Goal: Information Seeking & Learning: Learn about a topic

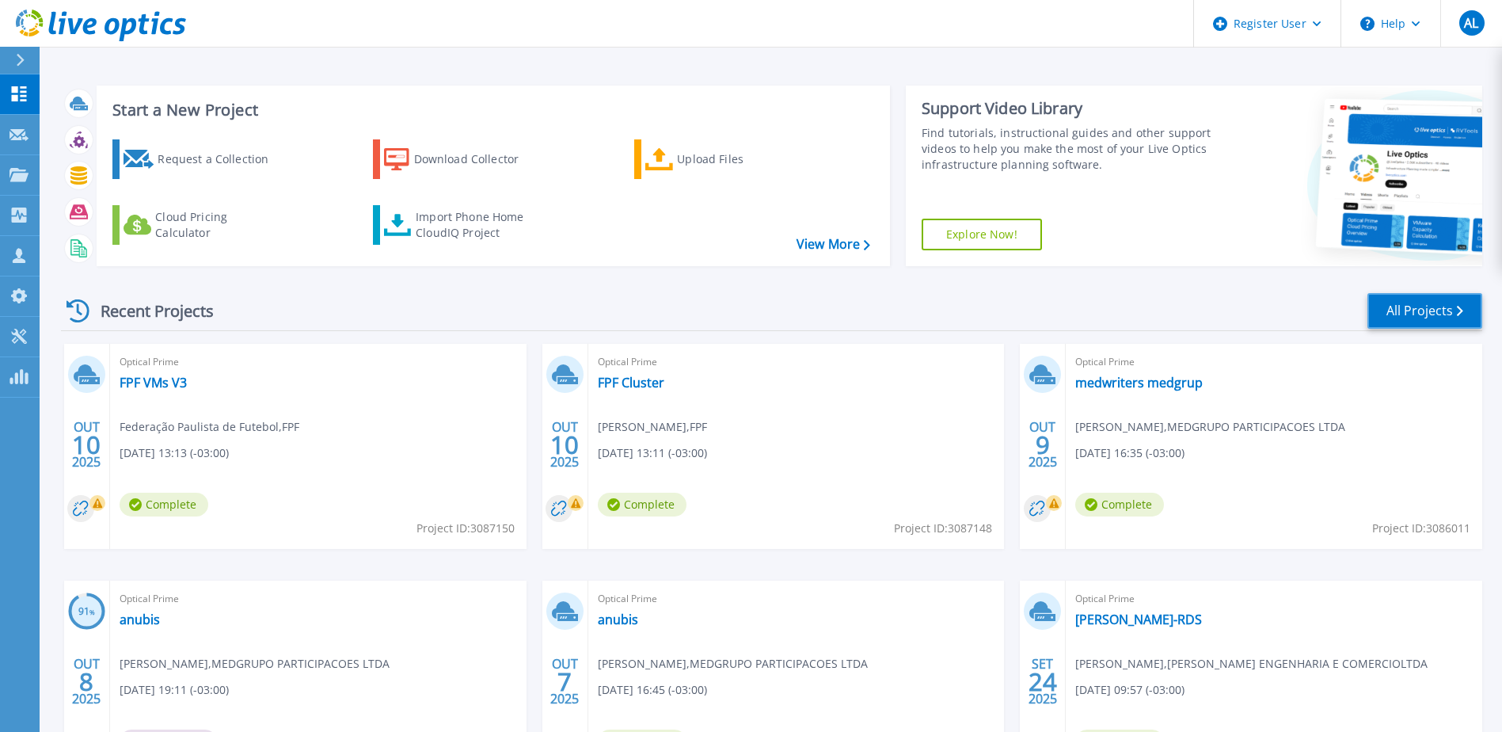
click at [1404, 313] on link "All Projects" at bounding box center [1425, 311] width 115 height 36
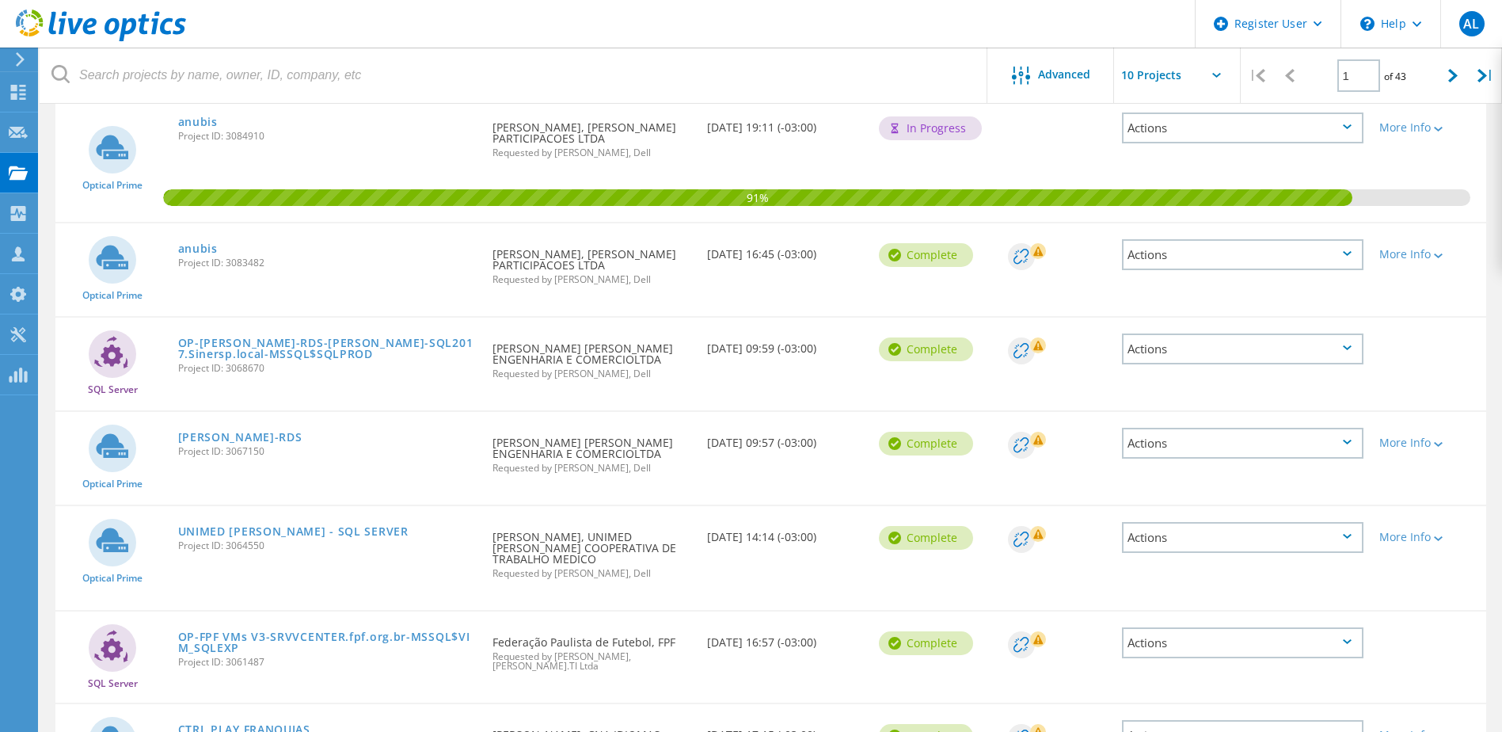
scroll to position [554, 0]
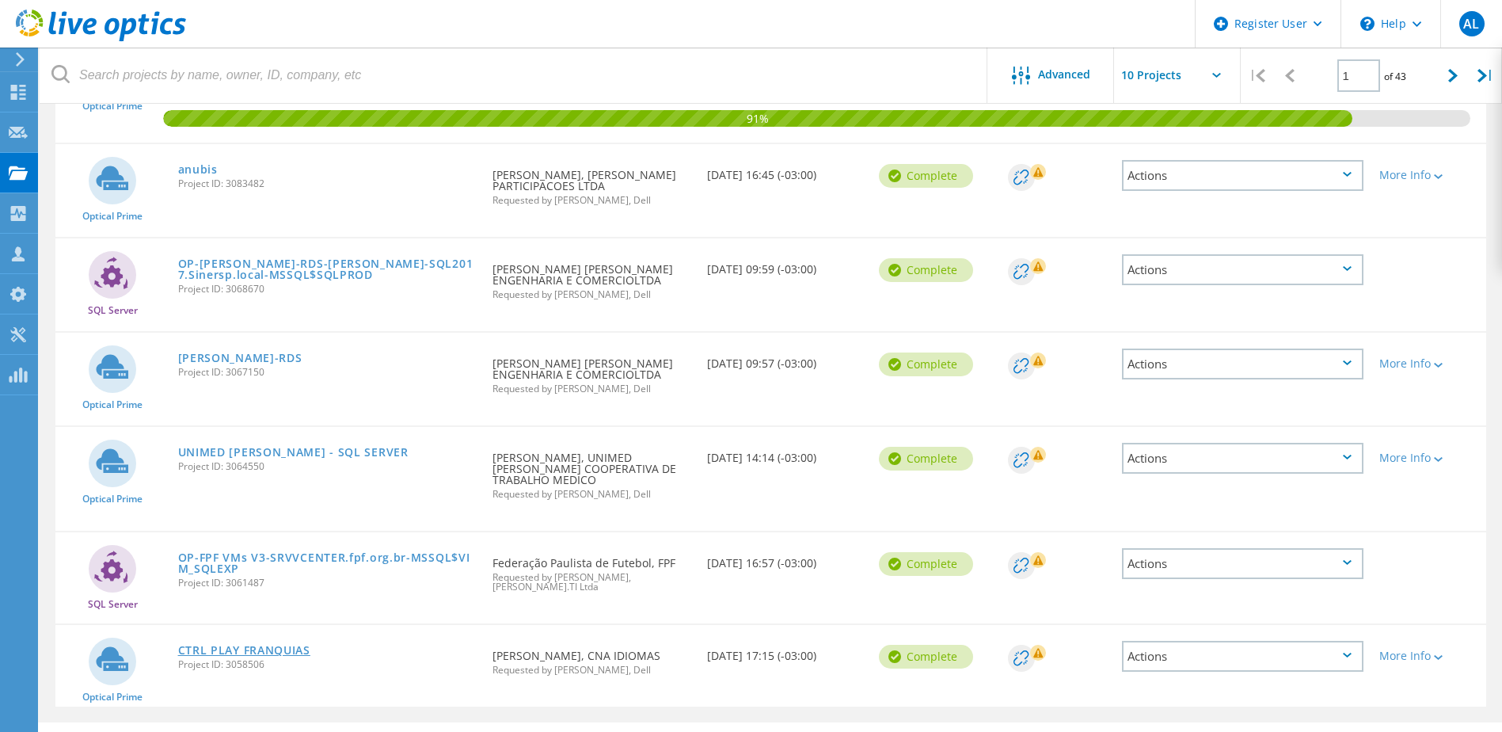
click at [246, 645] on link "CTRL PLAY FRANQUIAS" at bounding box center [244, 650] width 132 height 11
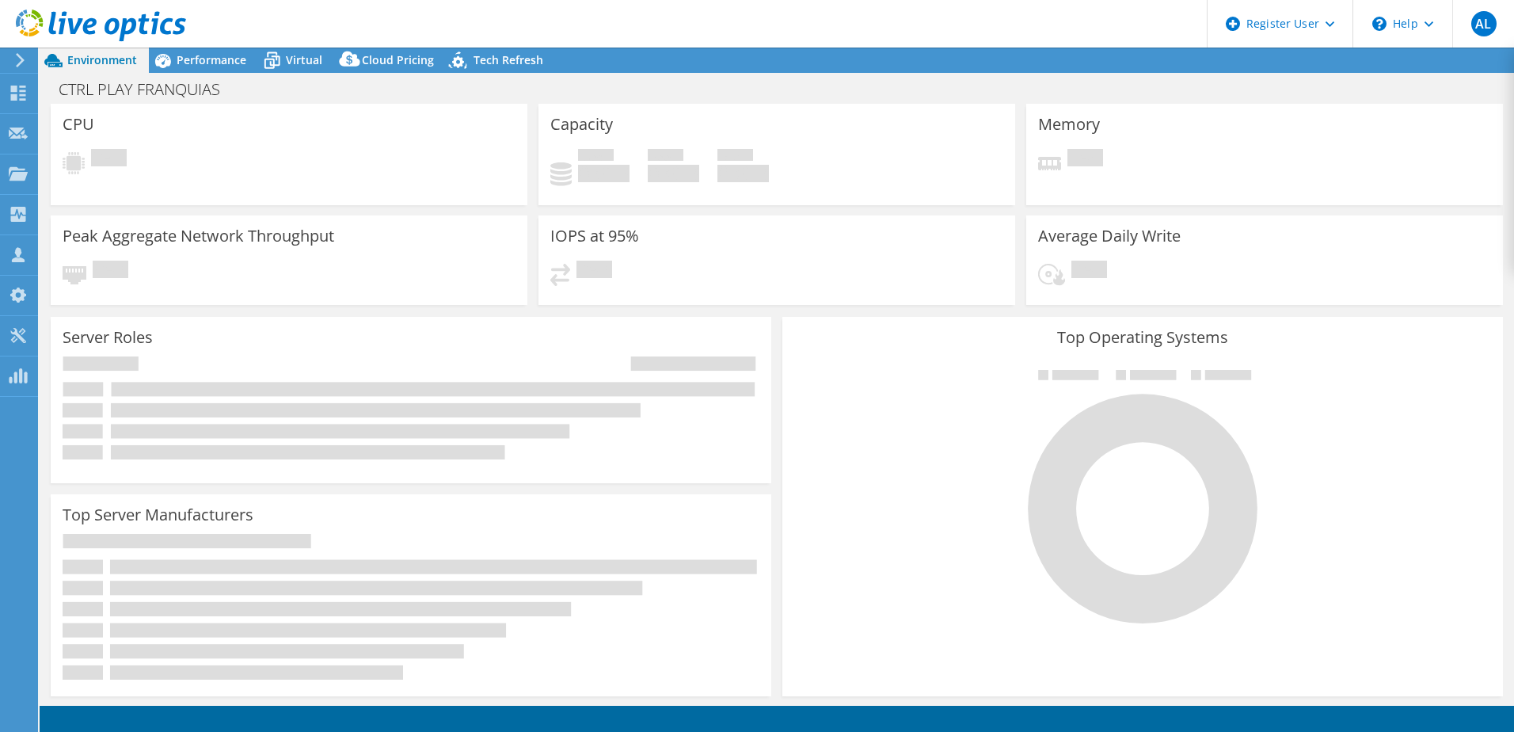
select select "USD"
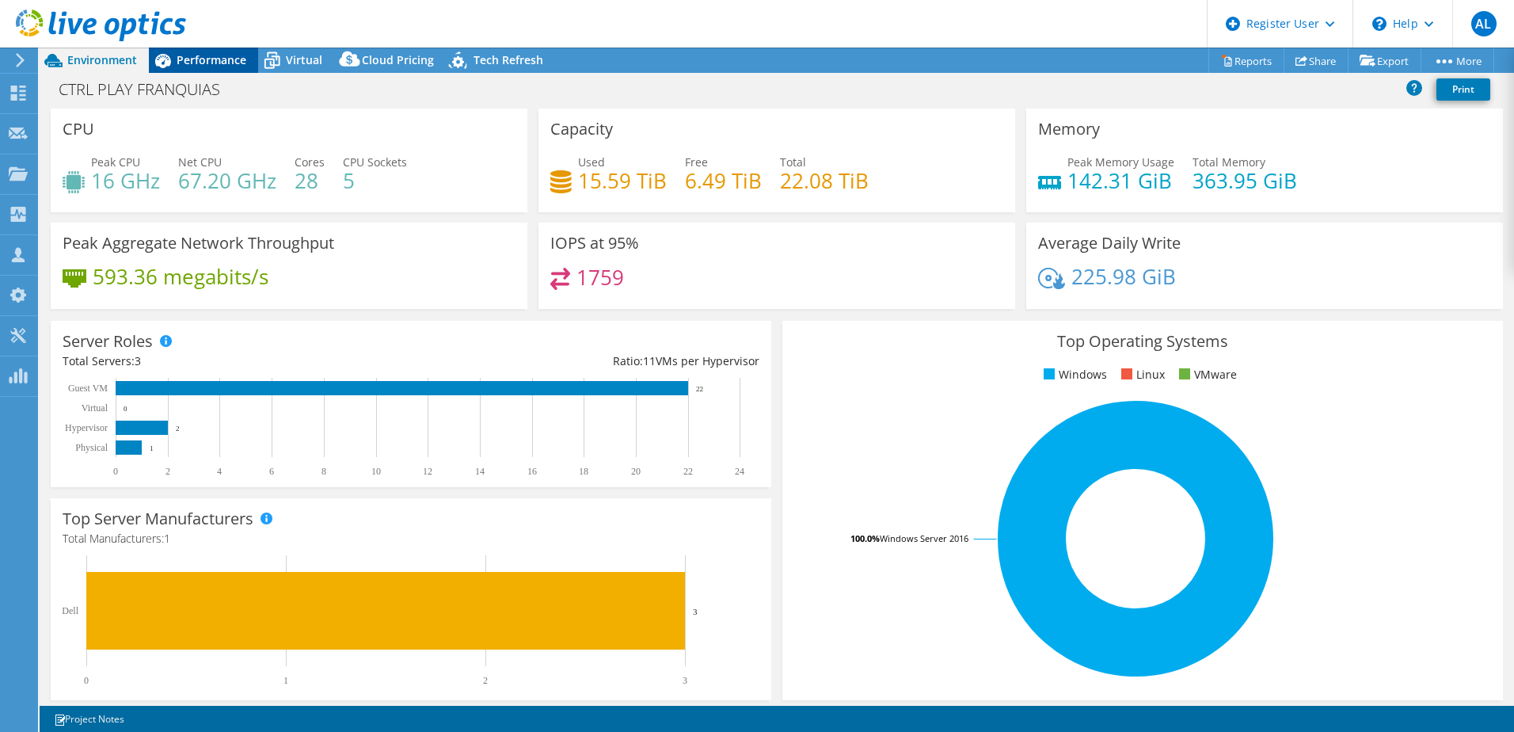
click at [194, 66] on span "Performance" at bounding box center [212, 59] width 70 height 15
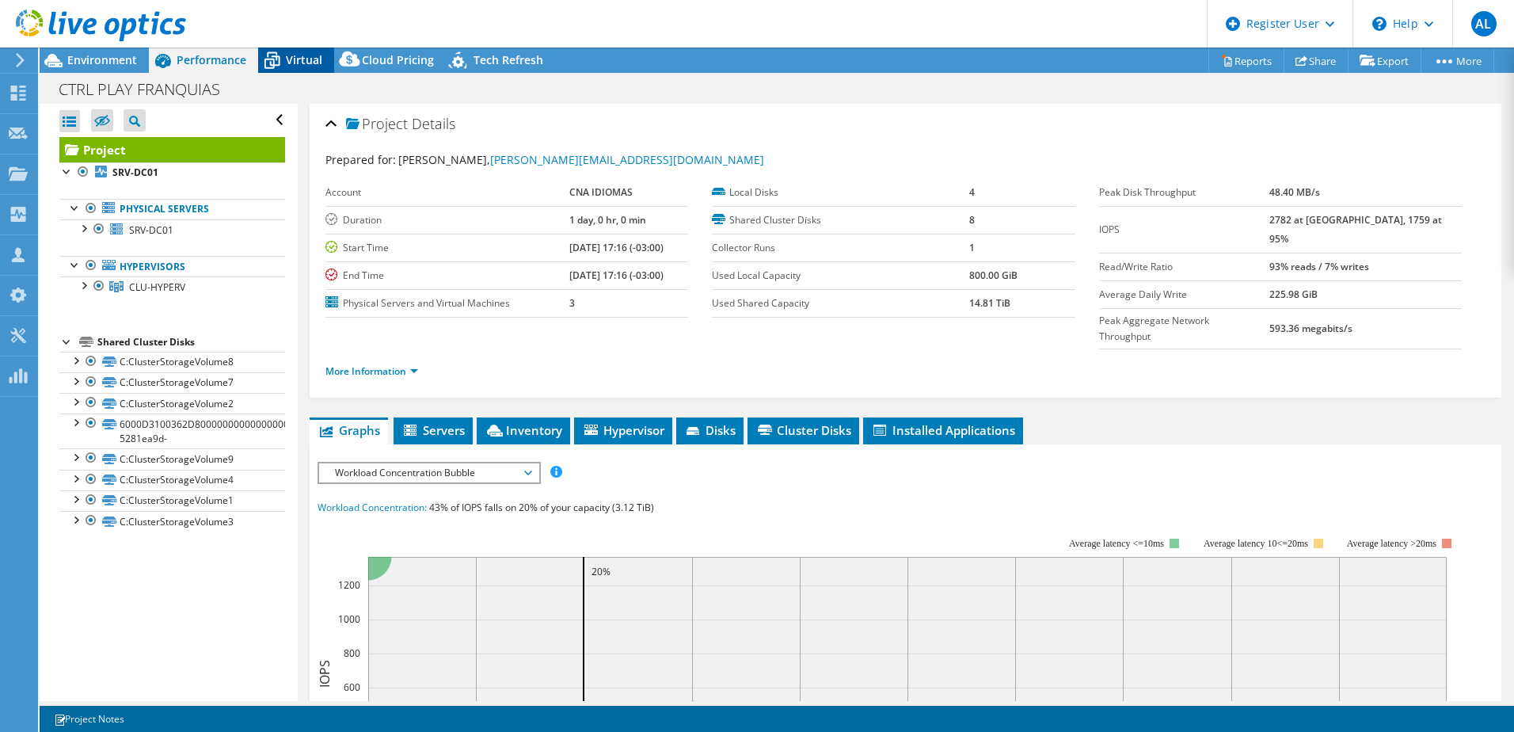
click at [272, 62] on icon at bounding box center [272, 61] width 28 height 28
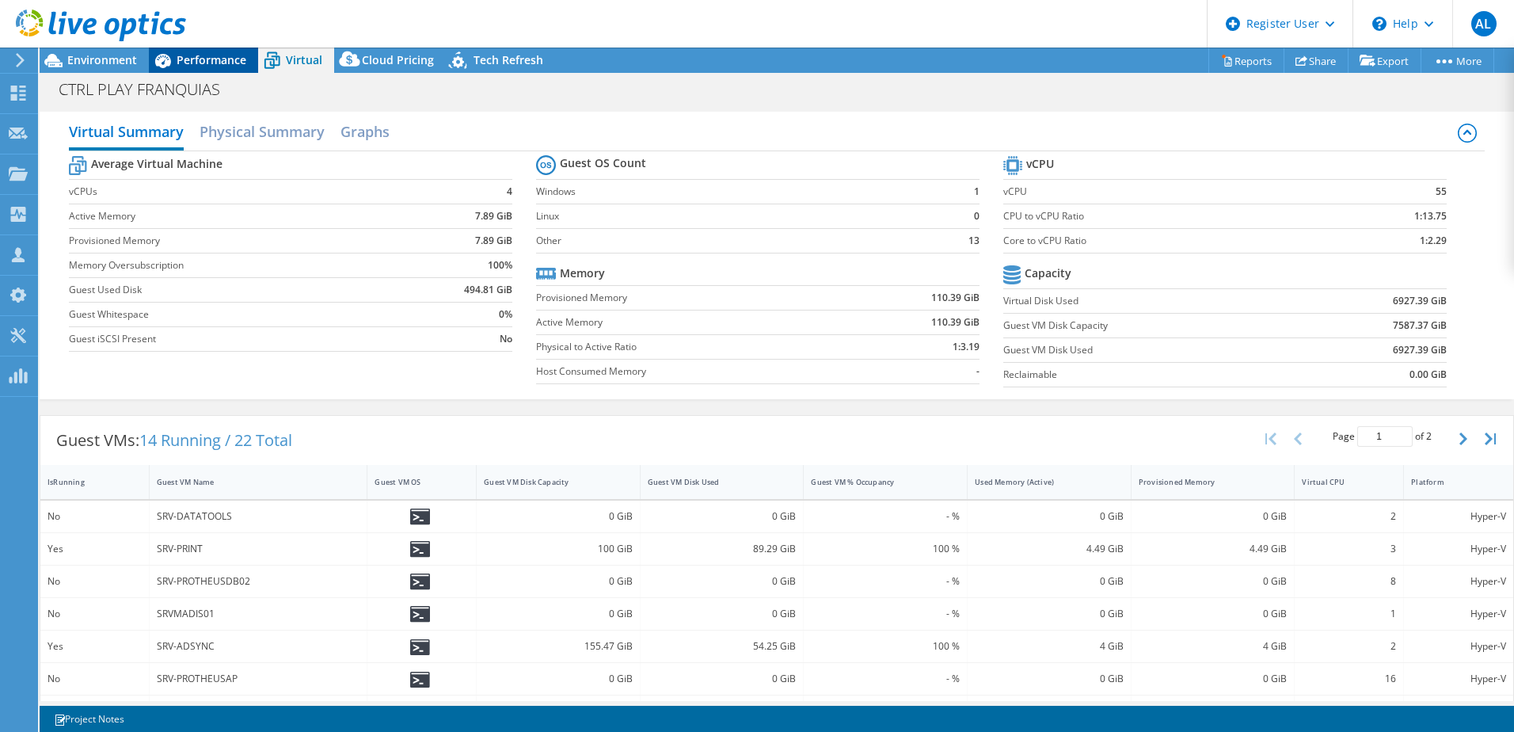
click at [207, 67] on span "Performance" at bounding box center [212, 59] width 70 height 15
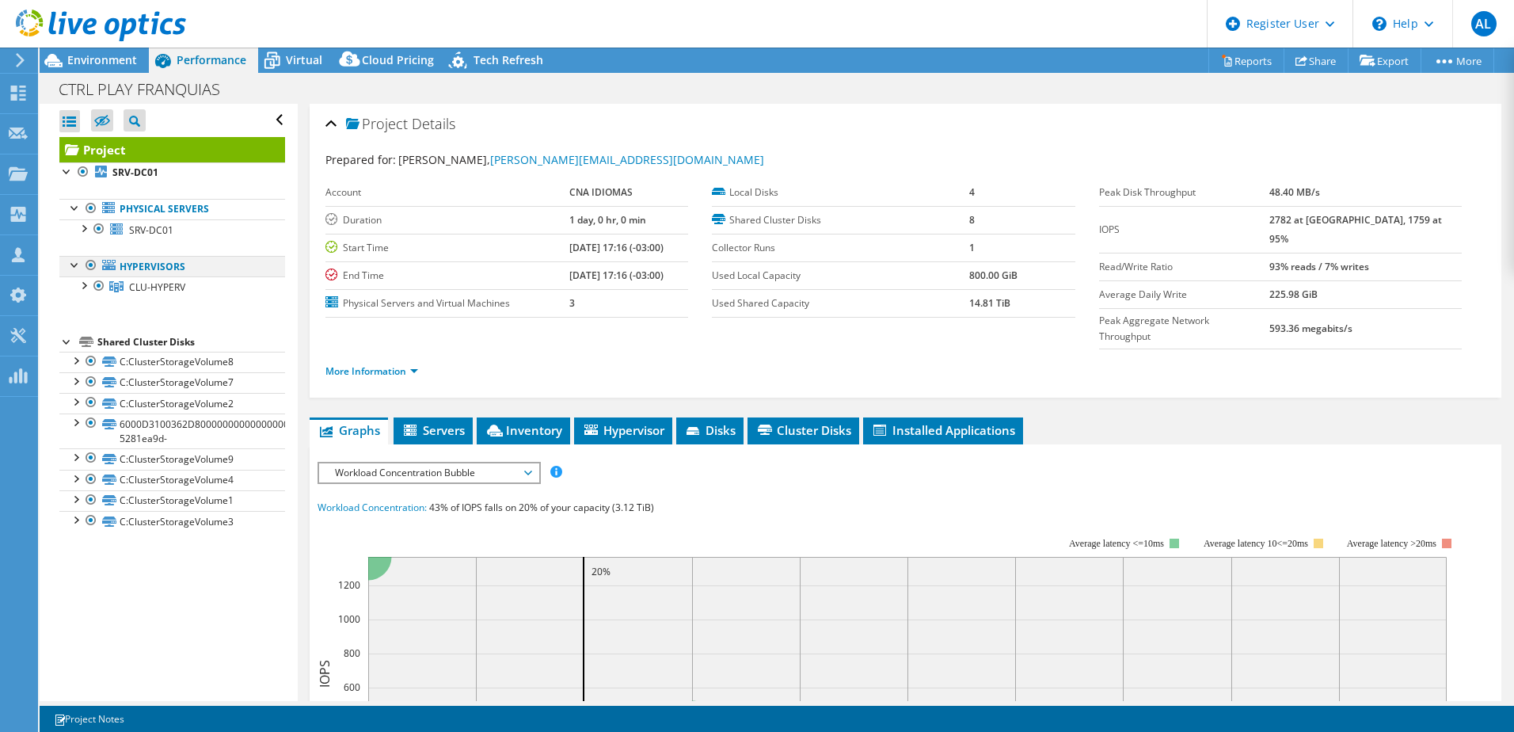
click at [89, 268] on div at bounding box center [91, 265] width 16 height 19
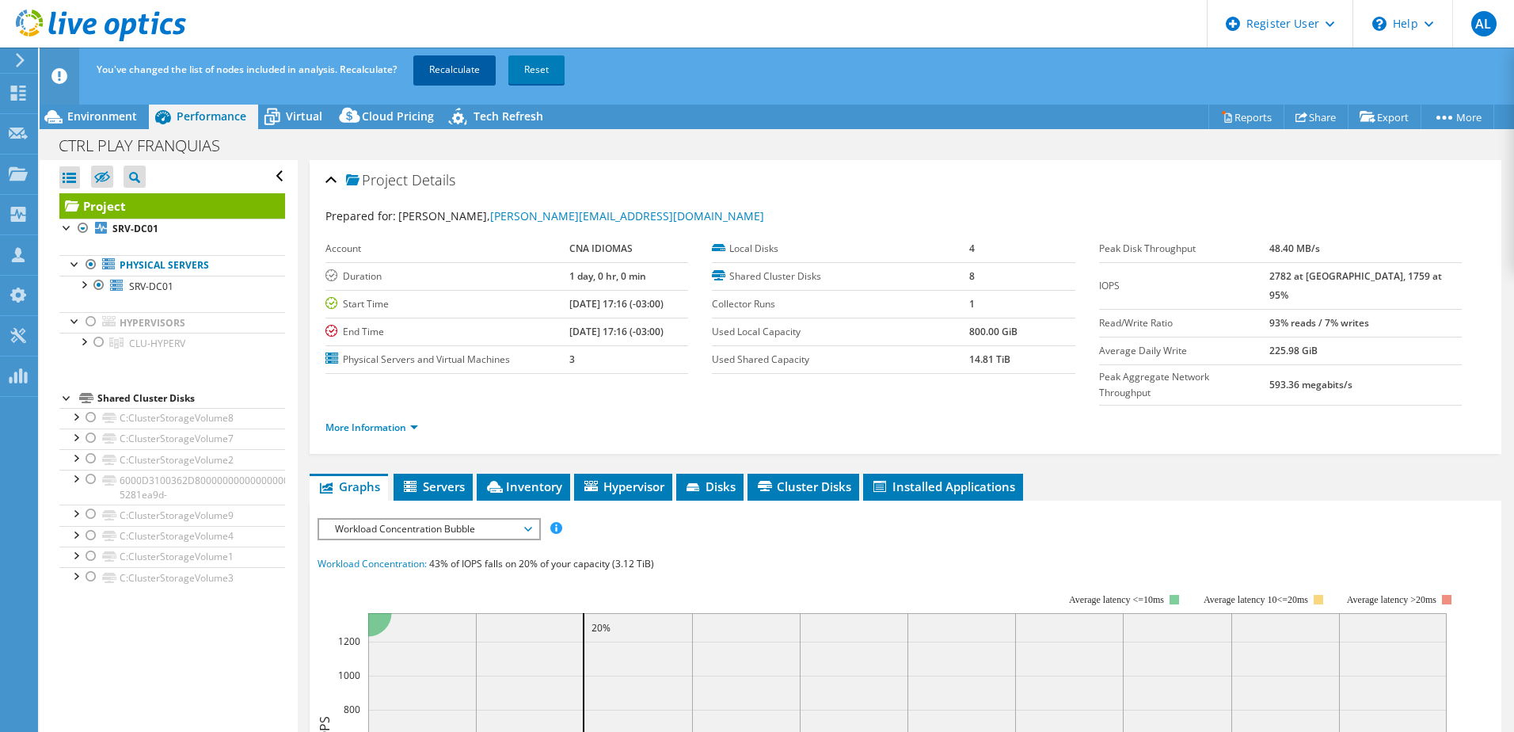
click at [484, 71] on link "Recalculate" at bounding box center [454, 69] width 82 height 29
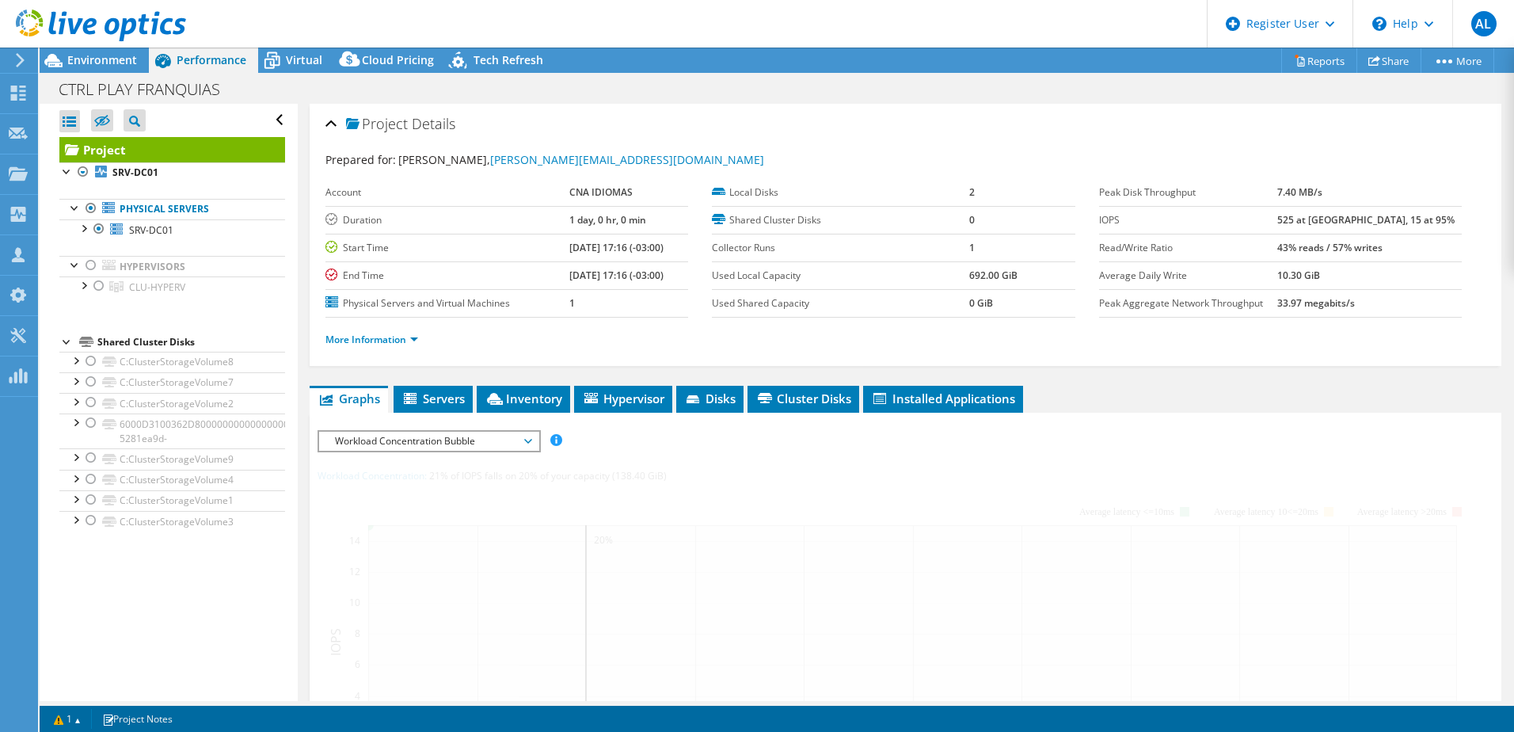
radio input "false"
radio input "true"
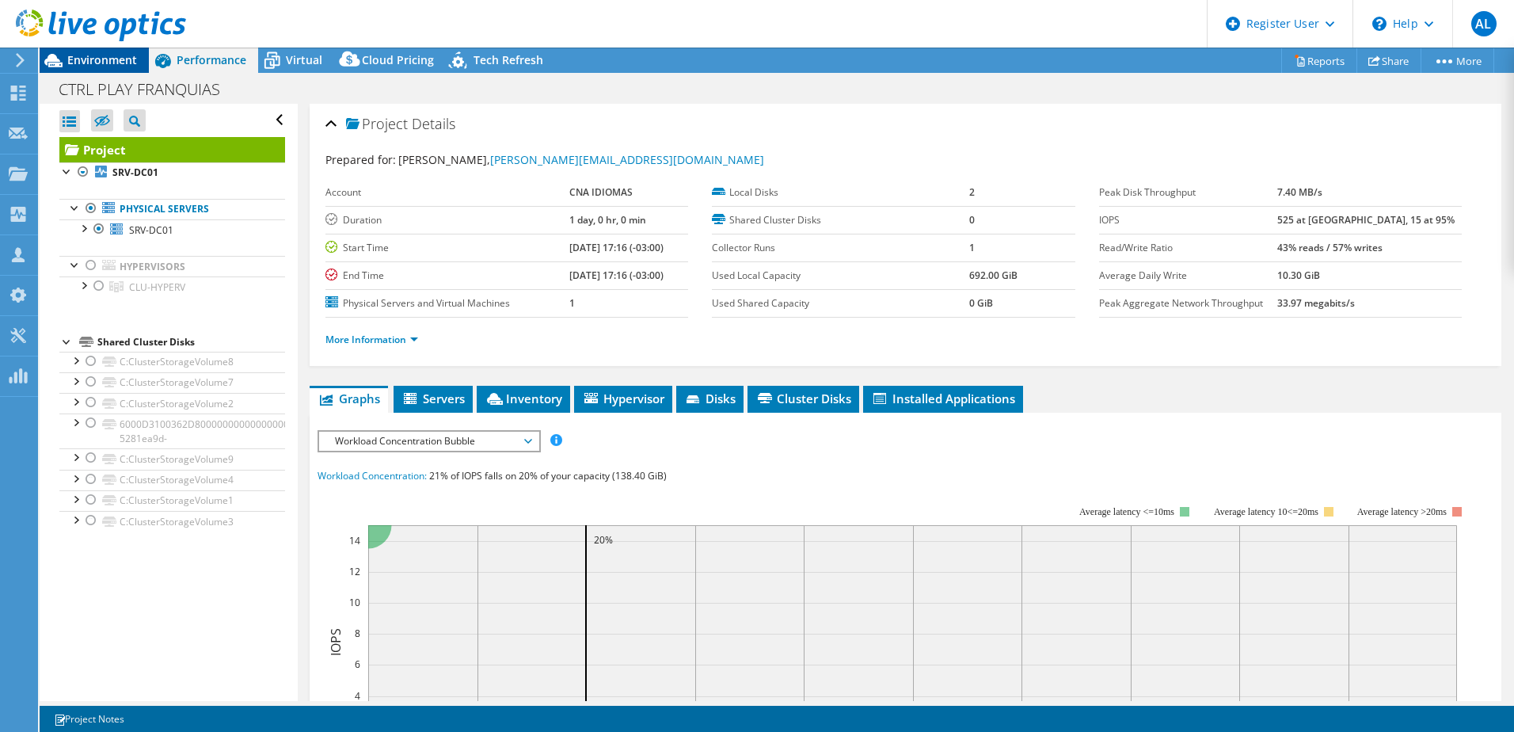
click at [79, 65] on span "Environment" at bounding box center [102, 59] width 70 height 15
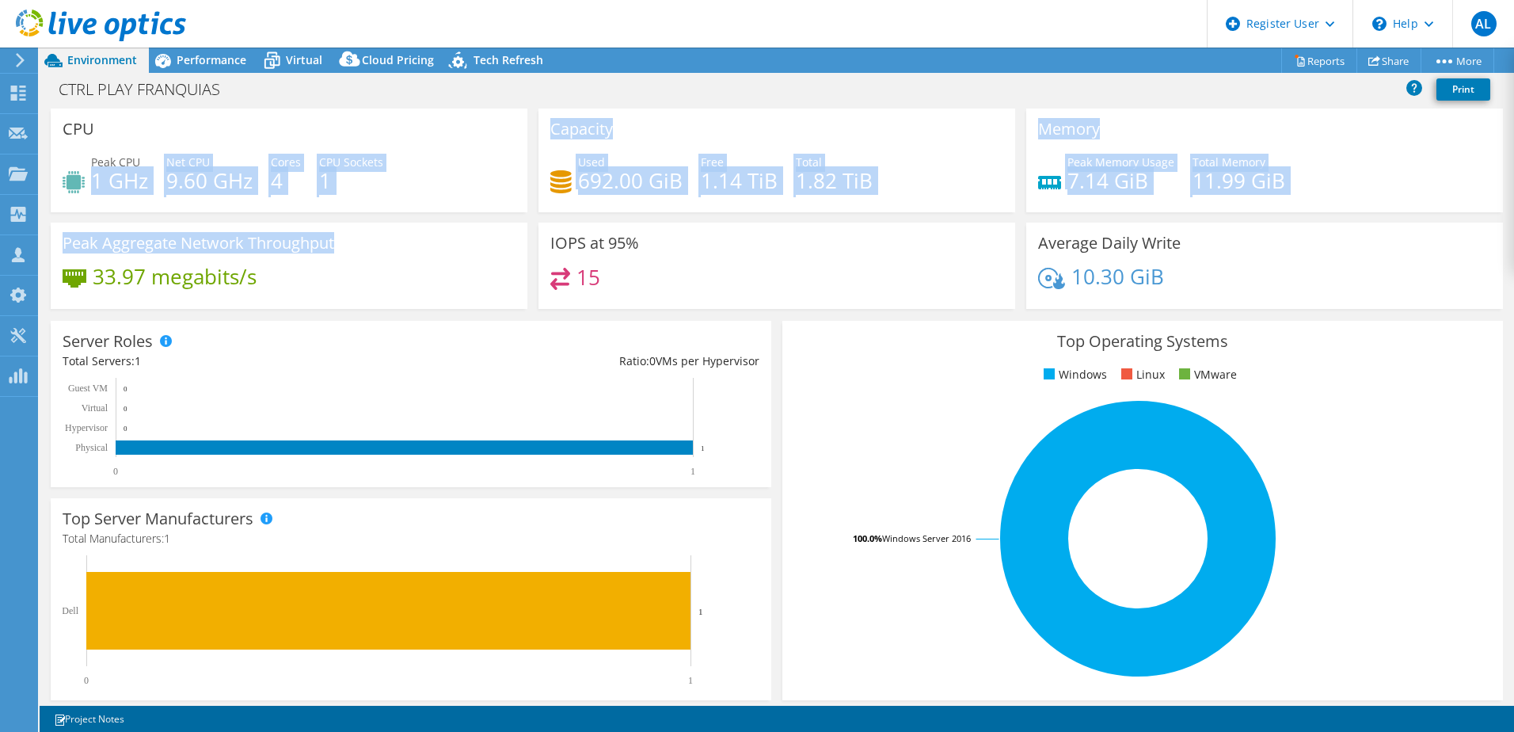
drag, startPoint x: 91, startPoint y: 172, endPoint x: 333, endPoint y: 250, distance: 254.7
click at [333, 250] on div "CPU Peak CPU 1 GHz Net CPU 9.60 GHz Cores 4 CPU Sockets 1 Capacity Used 692.00 …" at bounding box center [776, 213] width 1463 height 211
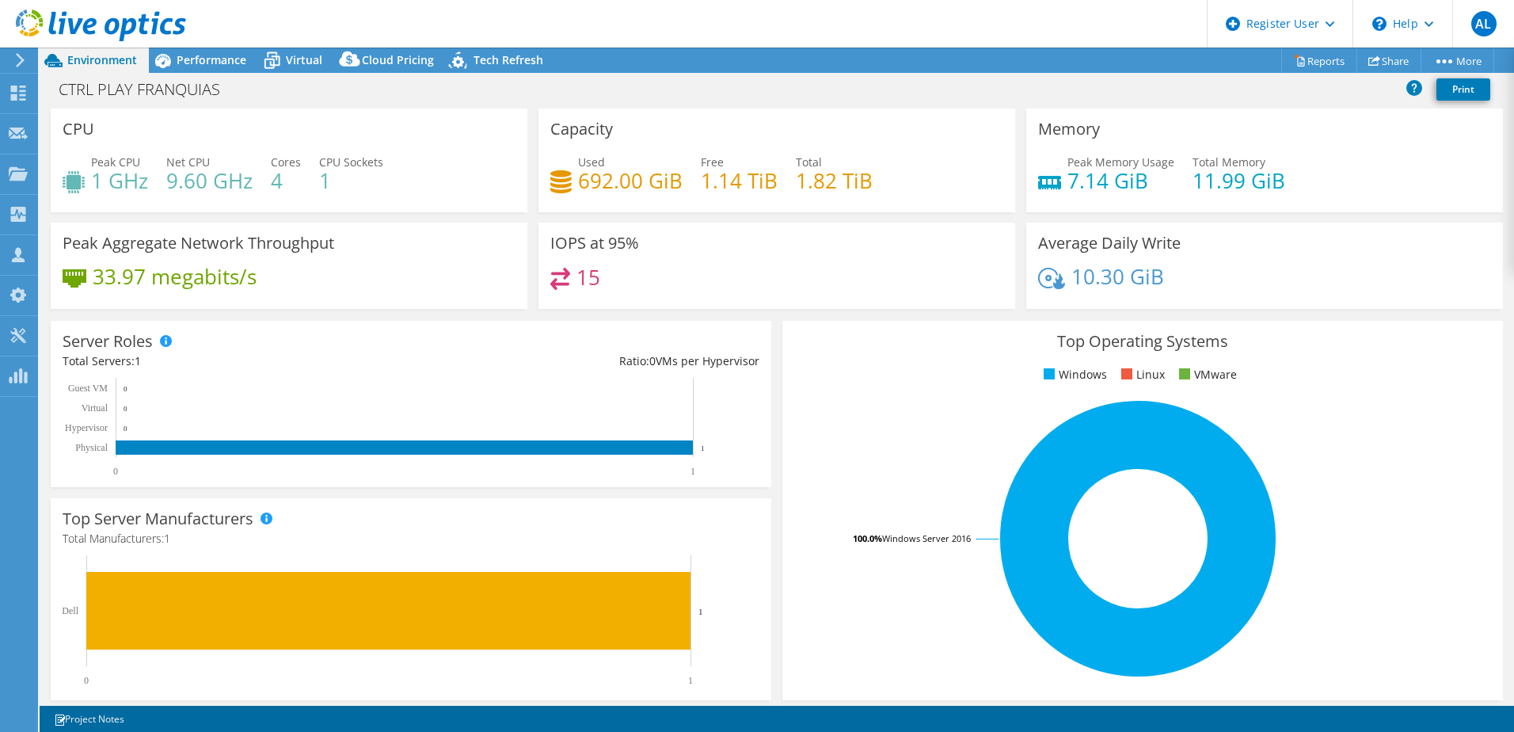
drag, startPoint x: 333, startPoint y: 250, endPoint x: 344, endPoint y: 273, distance: 25.2
click at [344, 273] on div "33.97 megabits/s" at bounding box center [289, 284] width 453 height 33
click at [192, 63] on span "Performance" at bounding box center [212, 59] width 70 height 15
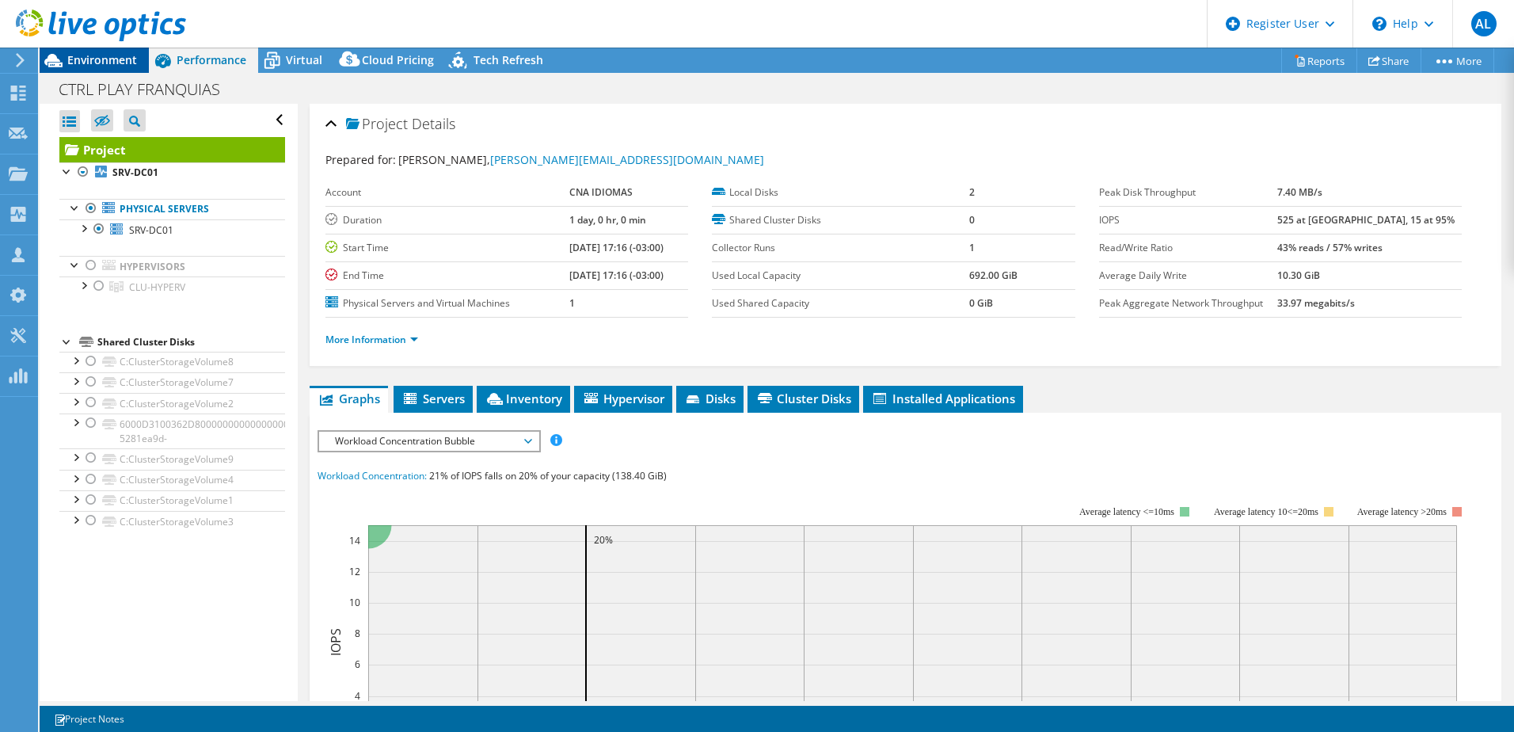
click at [120, 60] on span "Environment" at bounding box center [102, 59] width 70 height 15
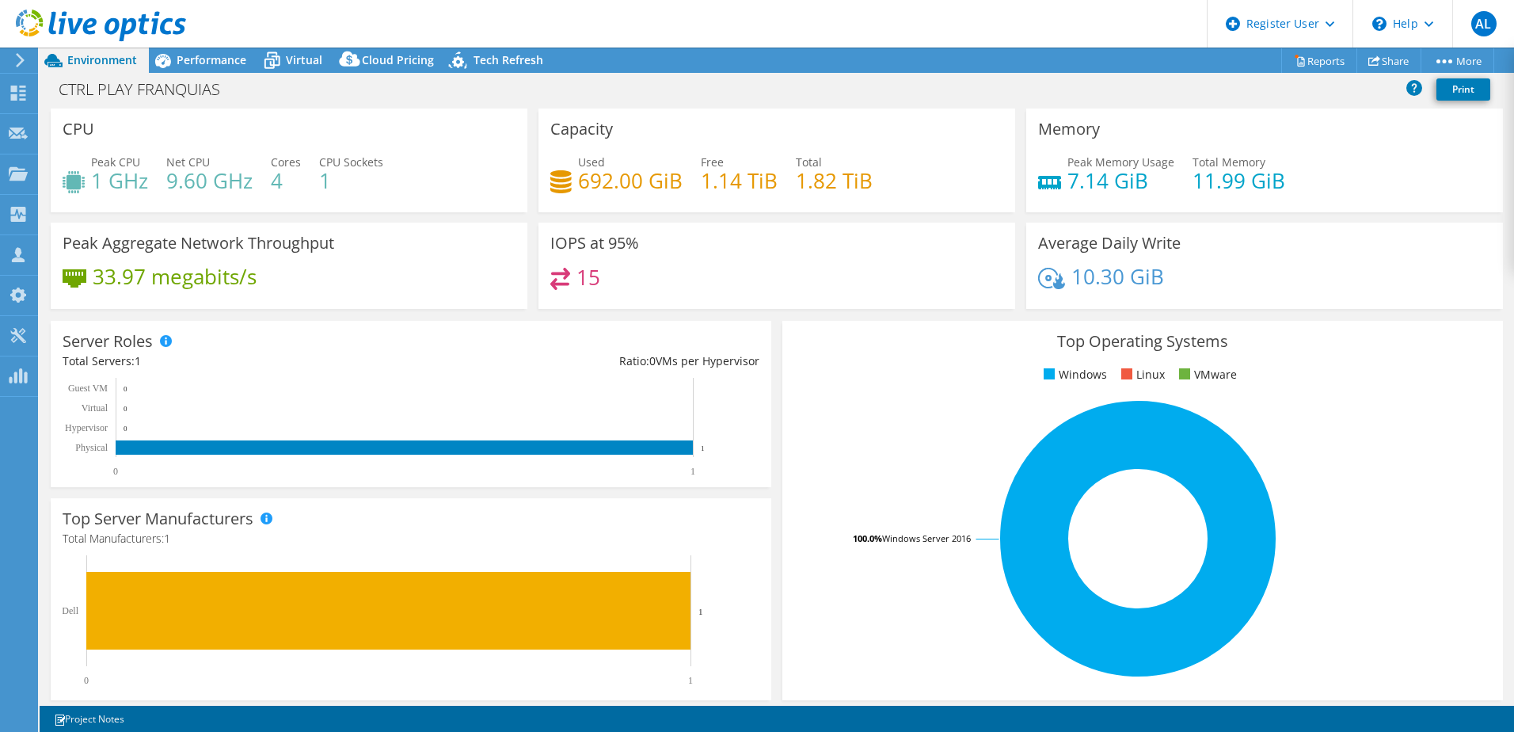
click at [607, 272] on div "15" at bounding box center [776, 285] width 453 height 34
drag, startPoint x: 599, startPoint y: 283, endPoint x: 542, endPoint y: 240, distance: 71.9
click at [542, 240] on div "IOPS at 95% 15" at bounding box center [776, 266] width 477 height 86
click at [113, 164] on span "Peak CPU" at bounding box center [115, 161] width 49 height 15
drag, startPoint x: 92, startPoint y: 163, endPoint x: 239, endPoint y: 178, distance: 148.1
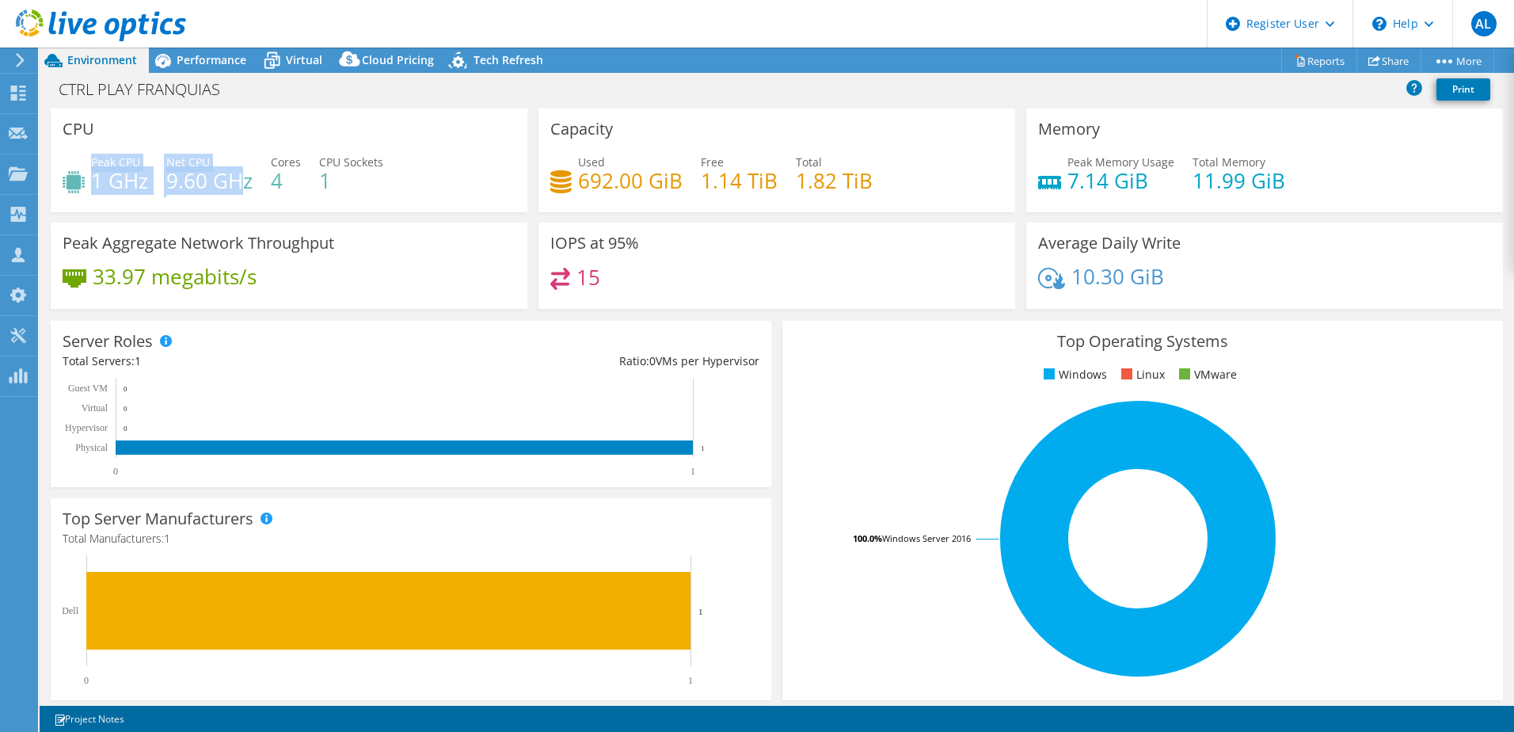
click at [239, 178] on div "Peak CPU 1 GHz Net CPU 9.60 GHz Cores 4 CPU Sockets 1" at bounding box center [289, 179] width 453 height 51
drag, startPoint x: 239, startPoint y: 178, endPoint x: 264, endPoint y: 186, distance: 26.5
click at [264, 186] on div "Peak CPU 1 GHz Net CPU 9.60 GHz Cores 4 CPU Sockets 1" at bounding box center [289, 179] width 453 height 51
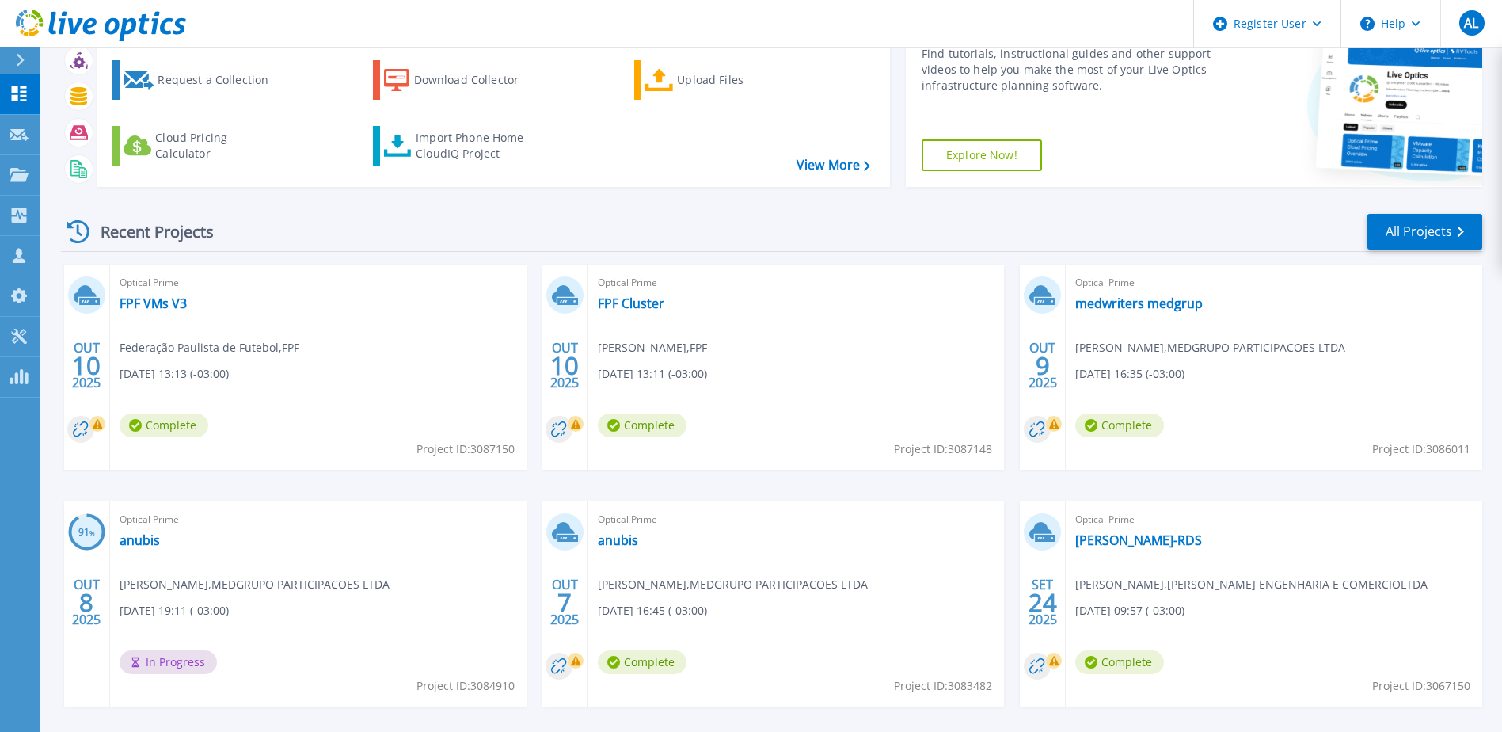
scroll to position [146, 0]
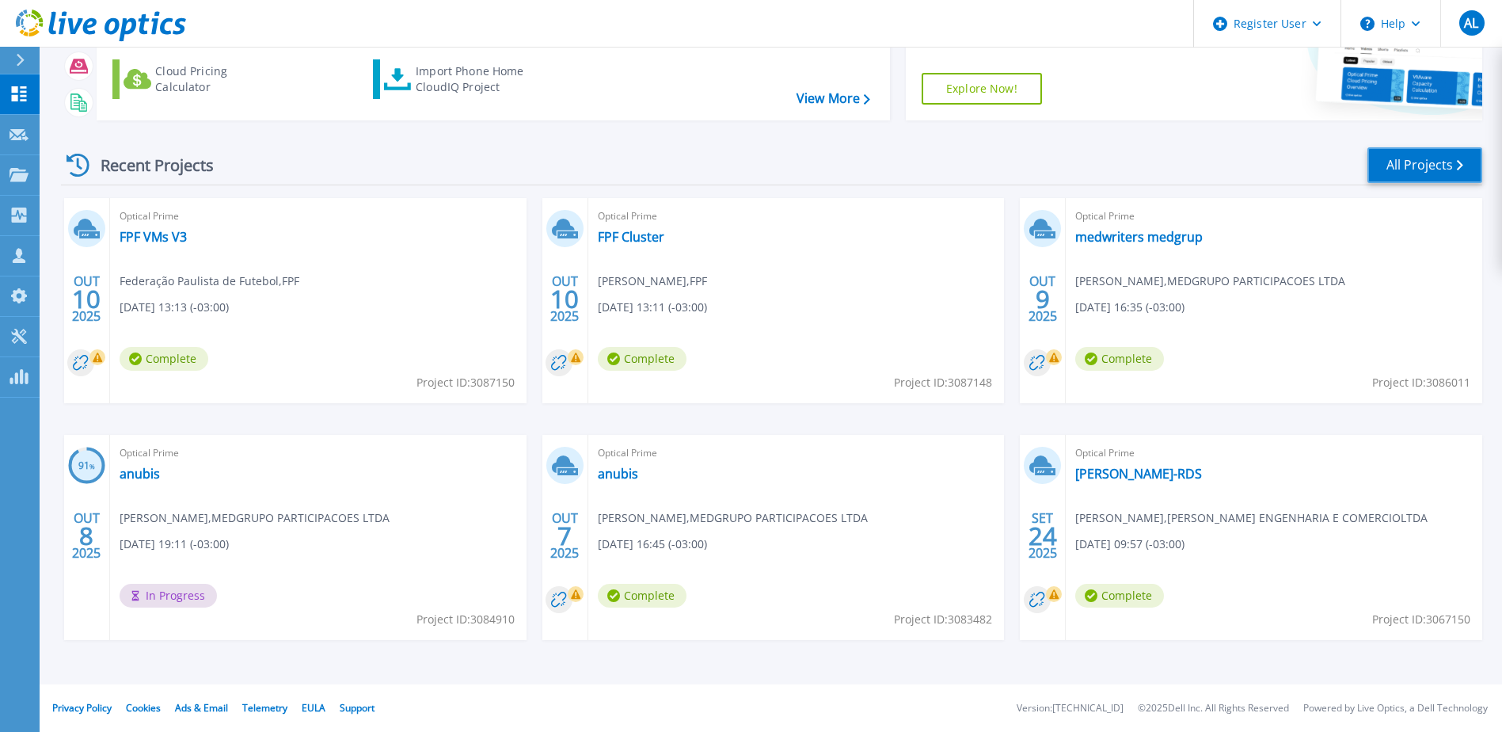
click at [1458, 170] on icon at bounding box center [1460, 165] width 6 height 10
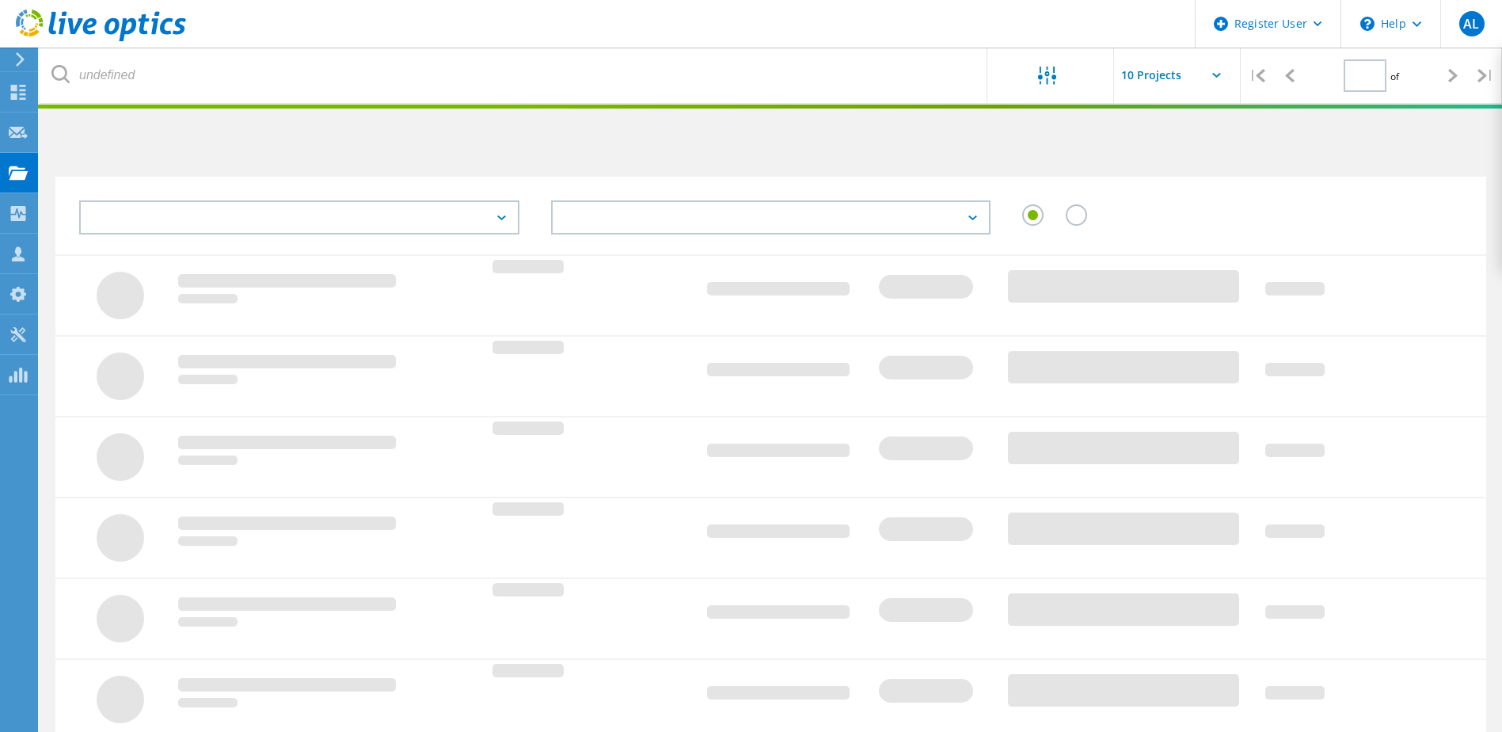
type input "1"
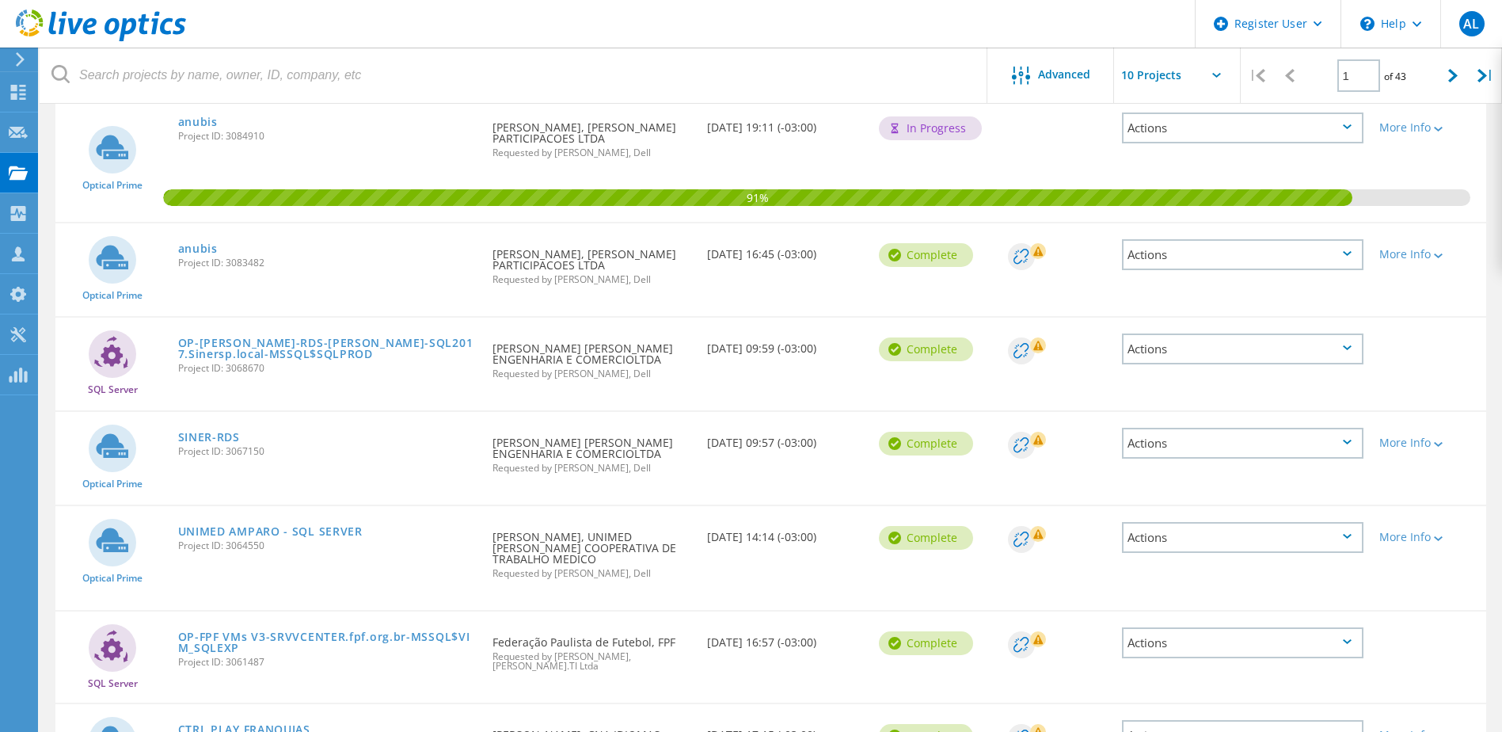
scroll to position [565, 0]
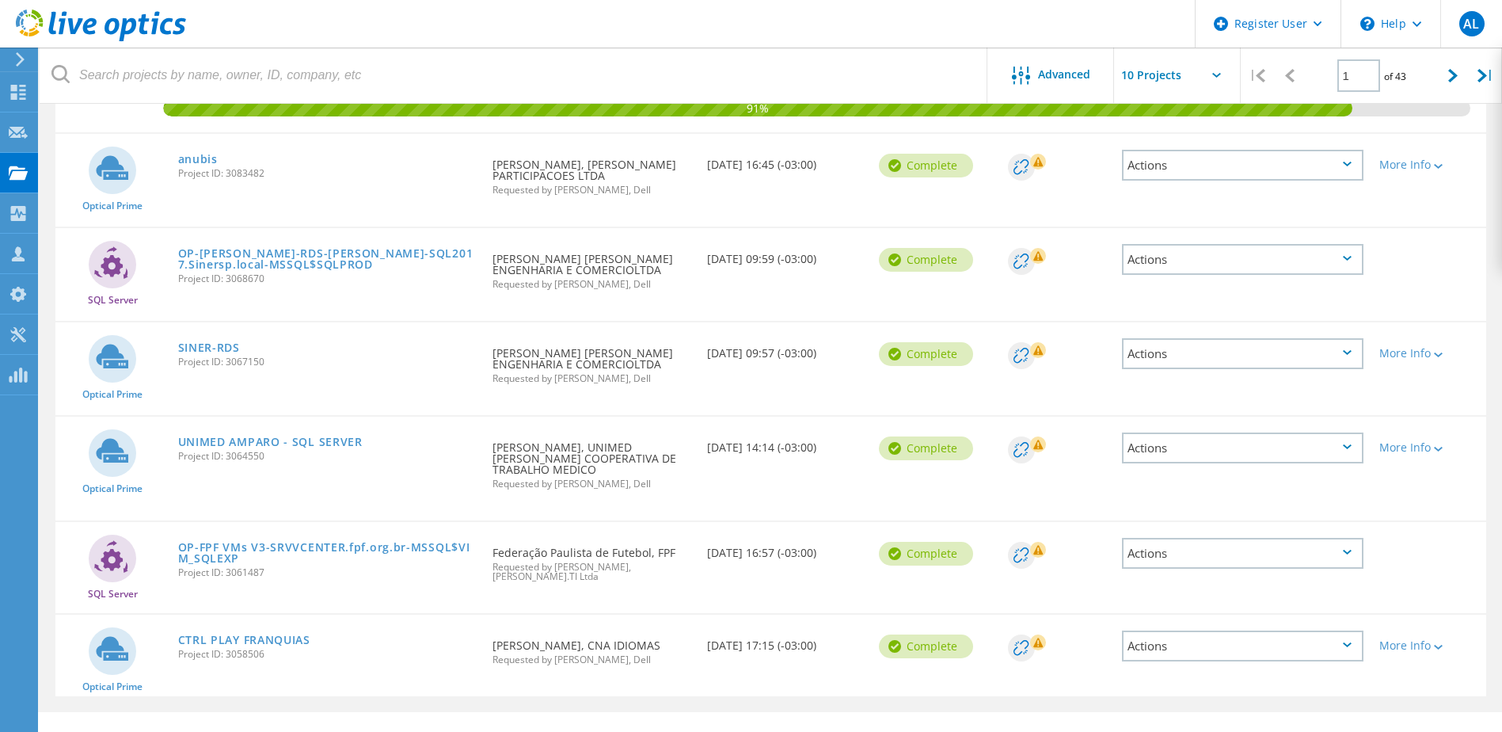
click at [211, 649] on span "Project ID: 3058506" at bounding box center [327, 654] width 299 height 10
click at [207, 634] on link "CTRL PLAY FRANQUIAS" at bounding box center [244, 639] width 132 height 11
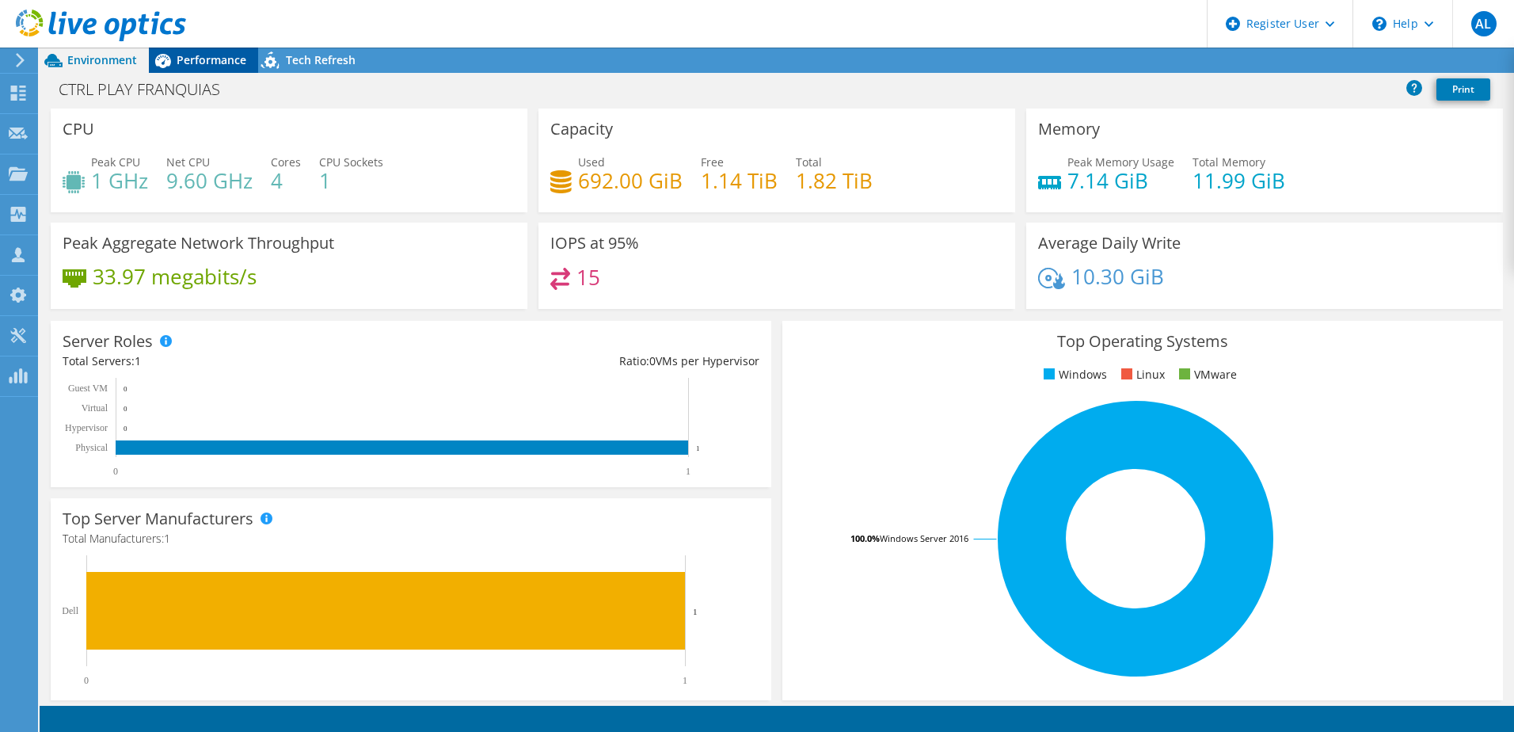
click at [191, 67] on span "Performance" at bounding box center [212, 59] width 70 height 15
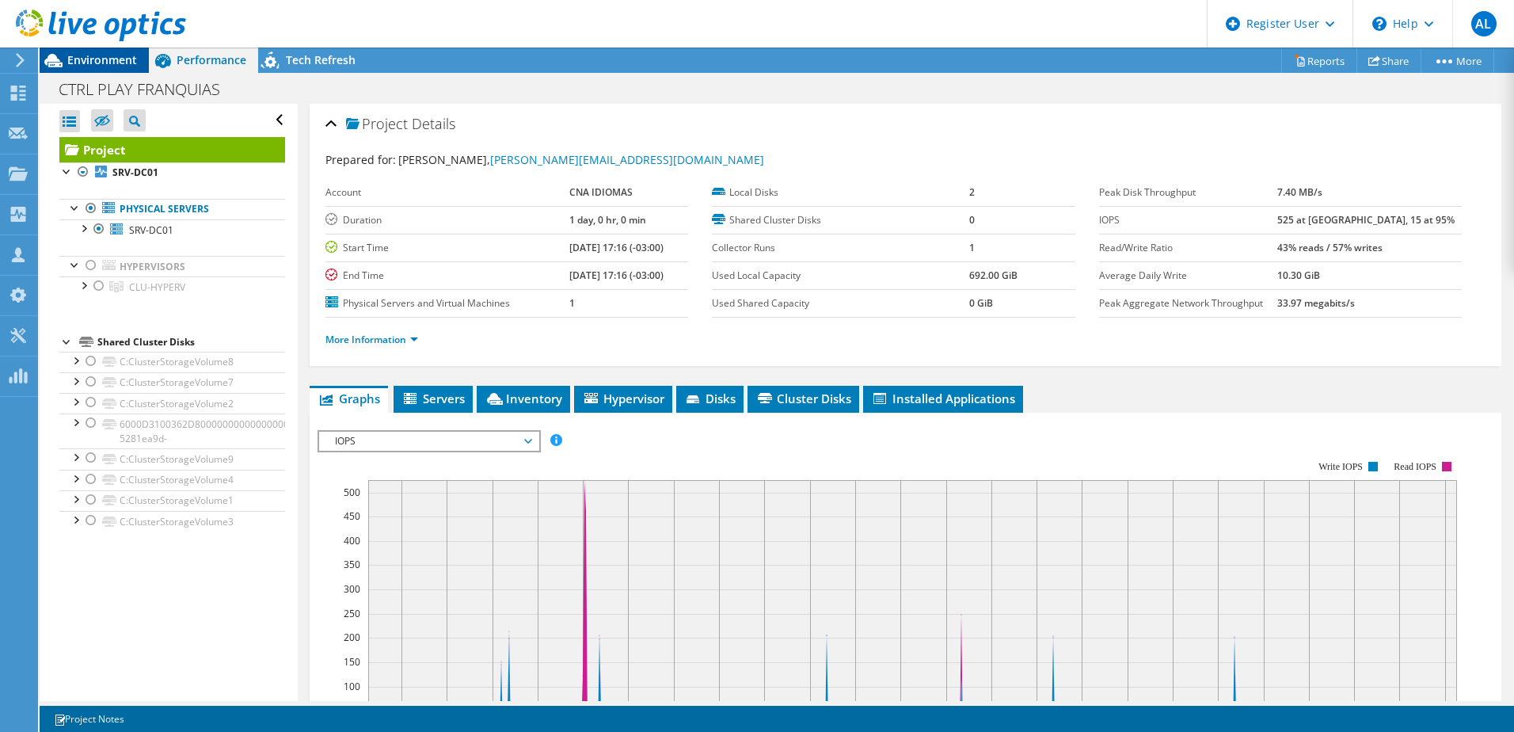
click at [122, 59] on span "Environment" at bounding box center [102, 59] width 70 height 15
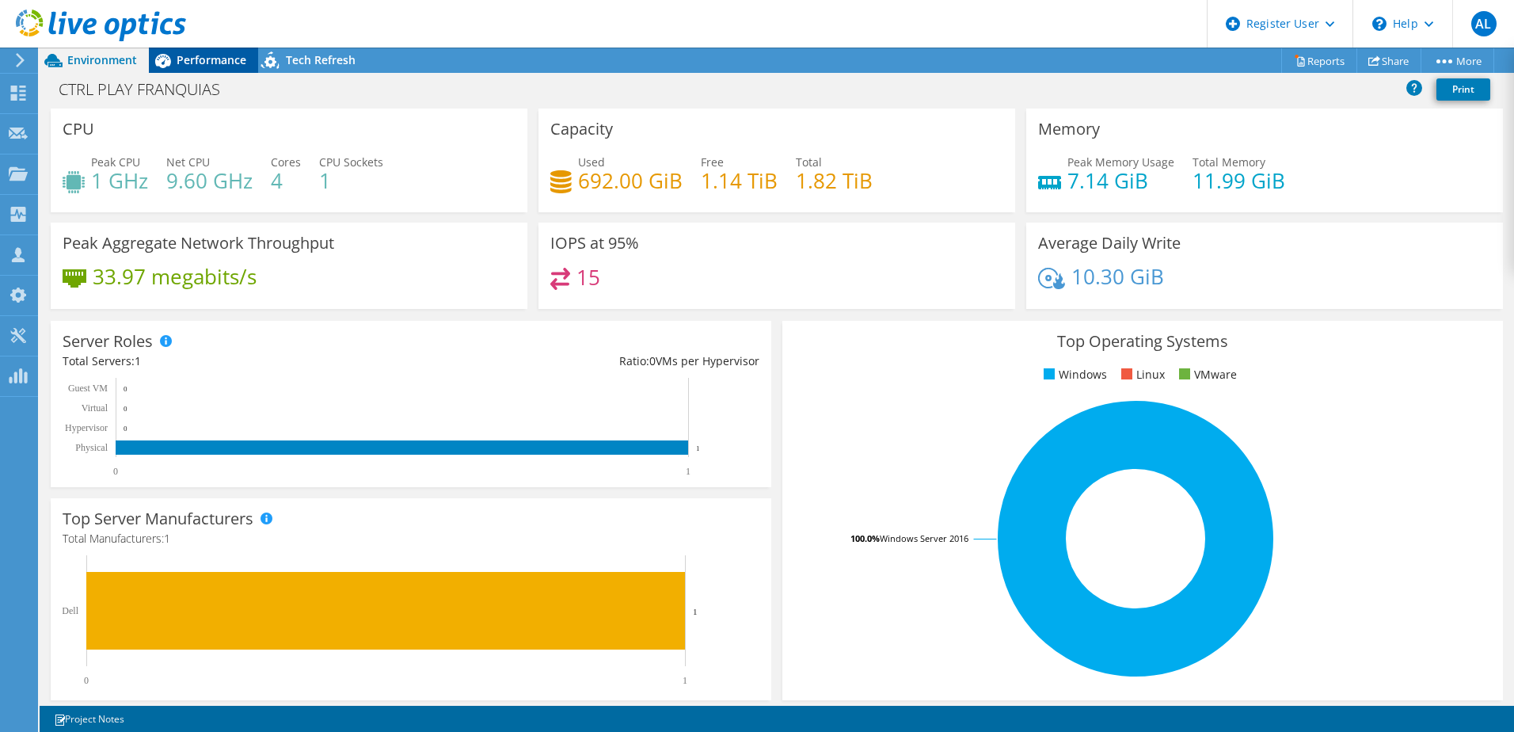
click at [200, 69] on div "Performance" at bounding box center [203, 60] width 109 height 25
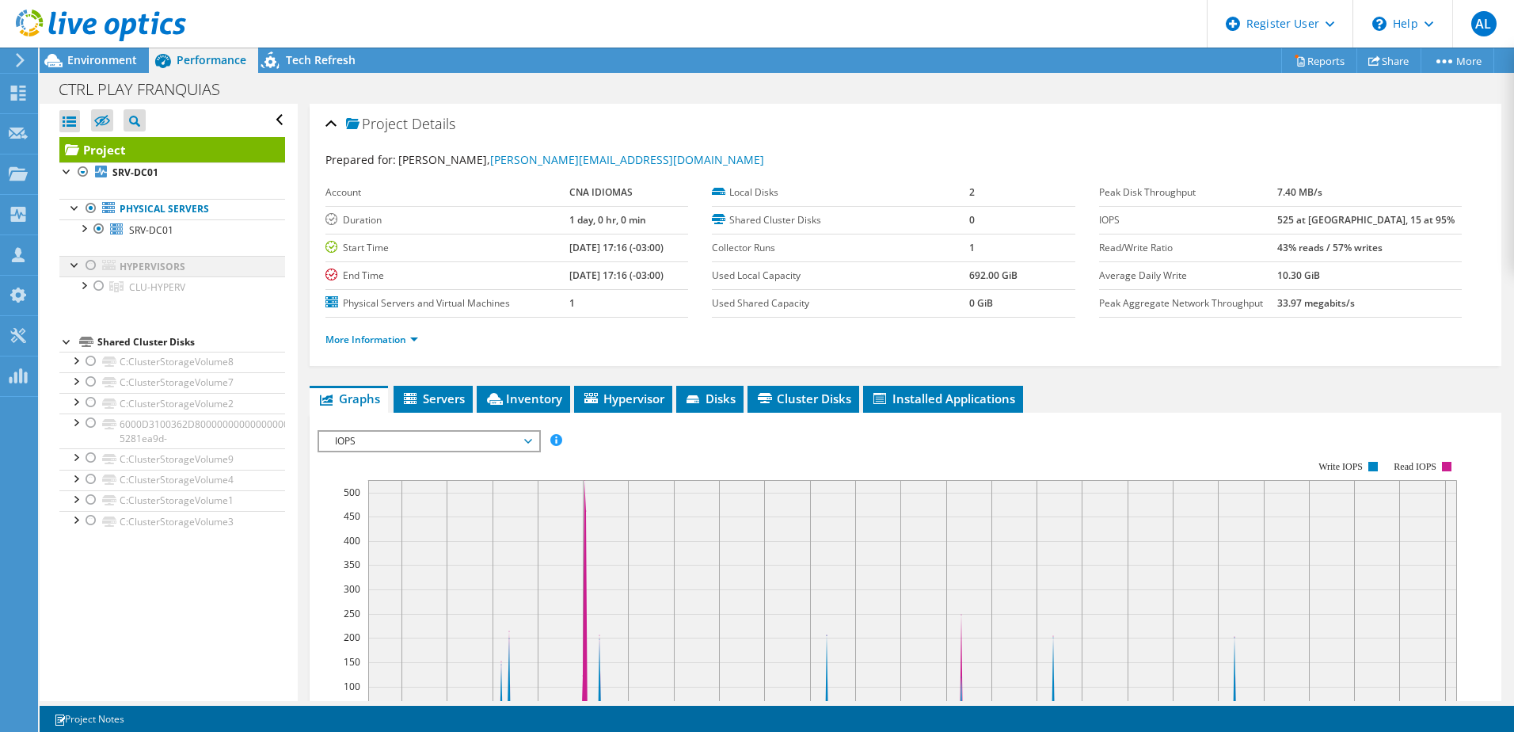
click at [93, 263] on div at bounding box center [91, 265] width 16 height 19
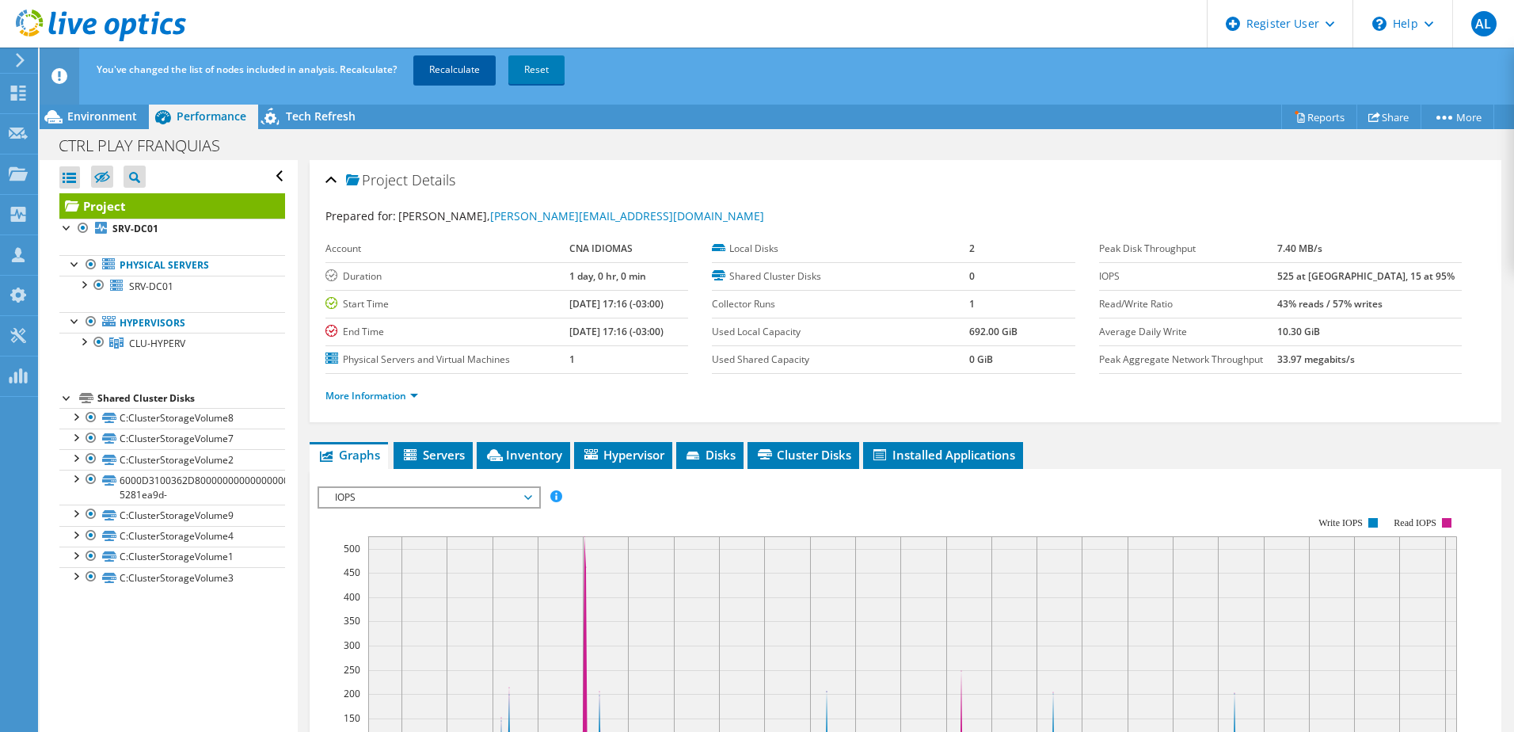
click at [463, 76] on link "Recalculate" at bounding box center [454, 69] width 82 height 29
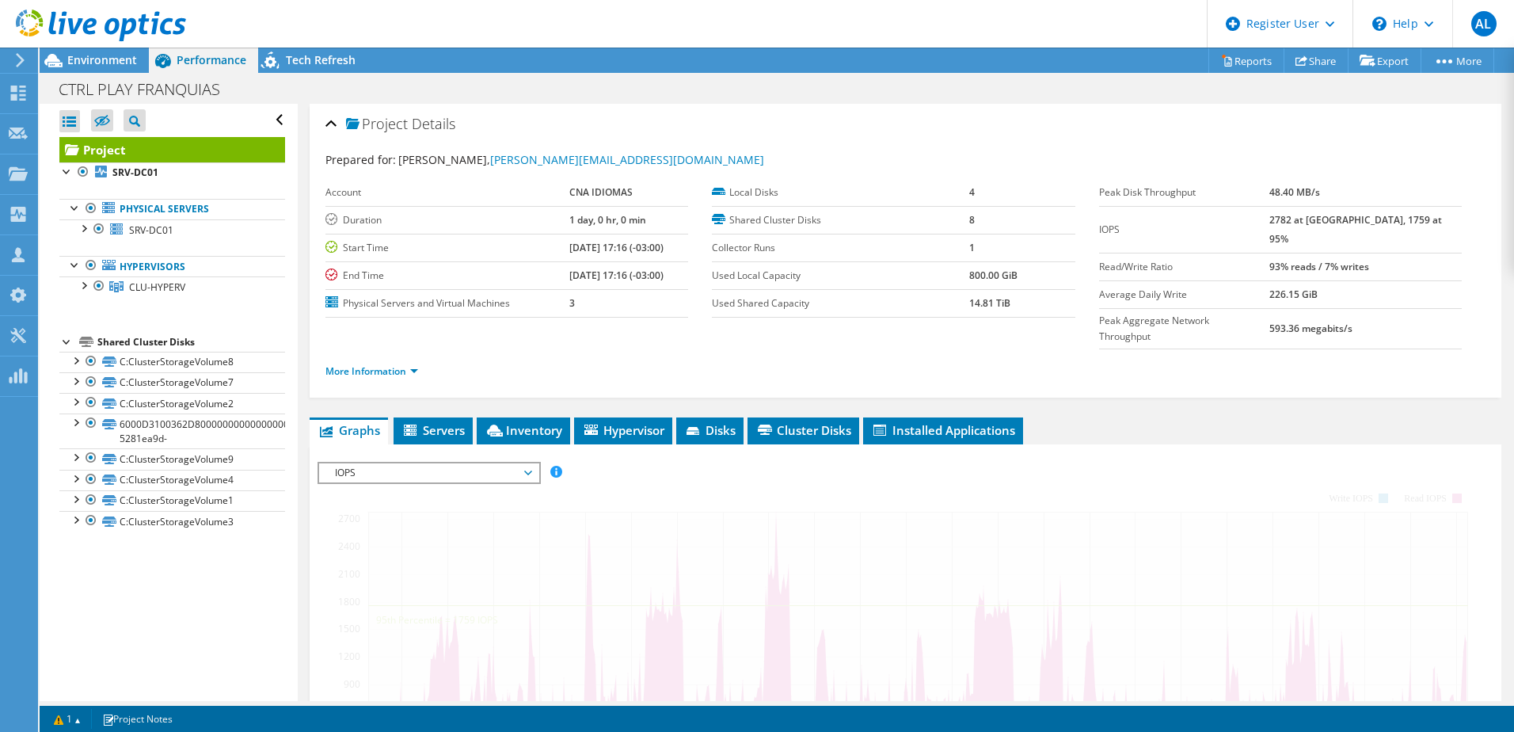
radio input "true"
radio input "false"
